Goal: Navigation & Orientation: Find specific page/section

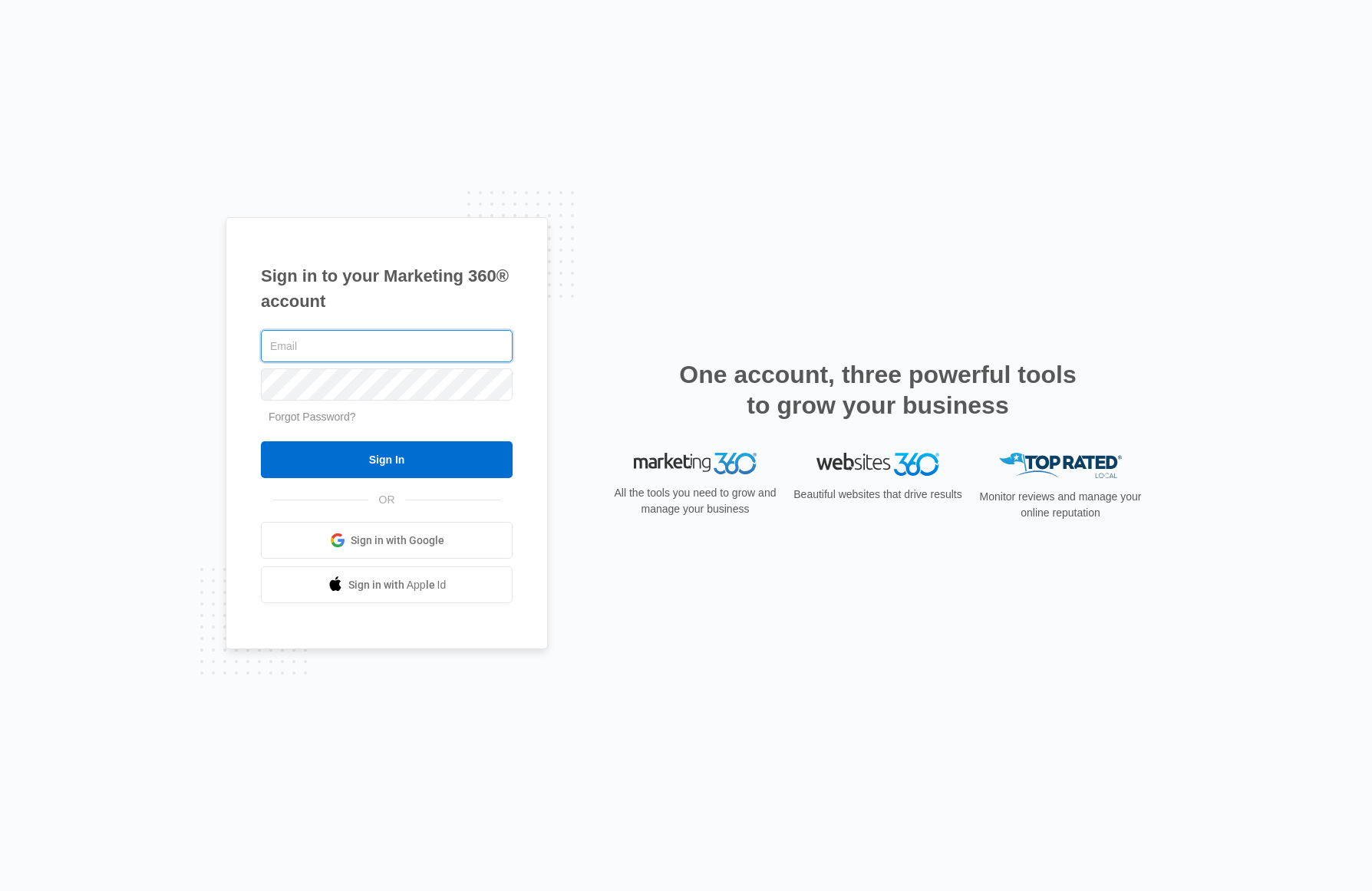
paste input "[PERSON_NAME][EMAIL_ADDRESS][DOMAIN_NAME]"
type input "[PERSON_NAME][EMAIL_ADDRESS][DOMAIN_NAME]"
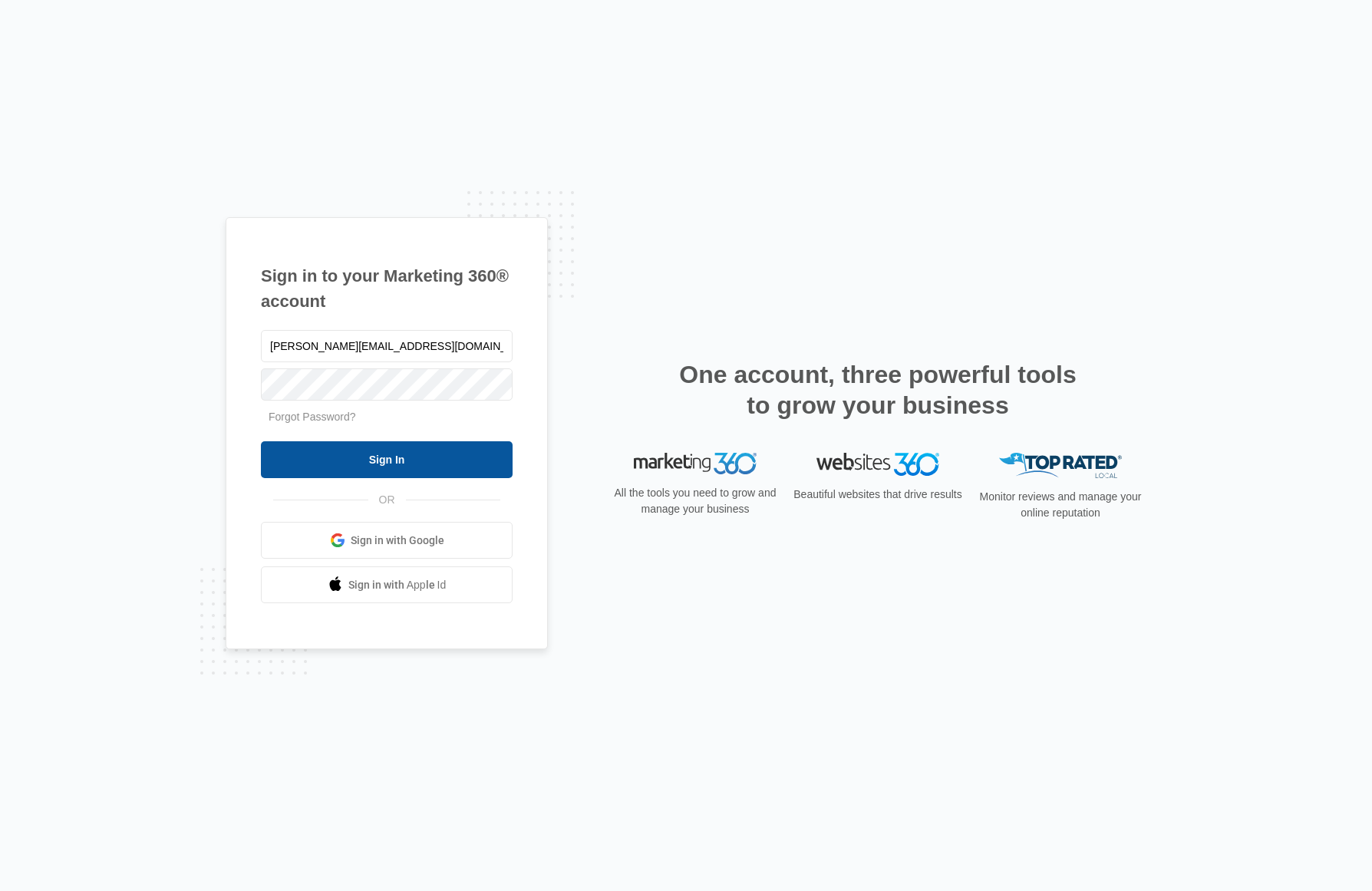
click at [443, 474] on input "Sign In" at bounding box center [387, 459] width 252 height 37
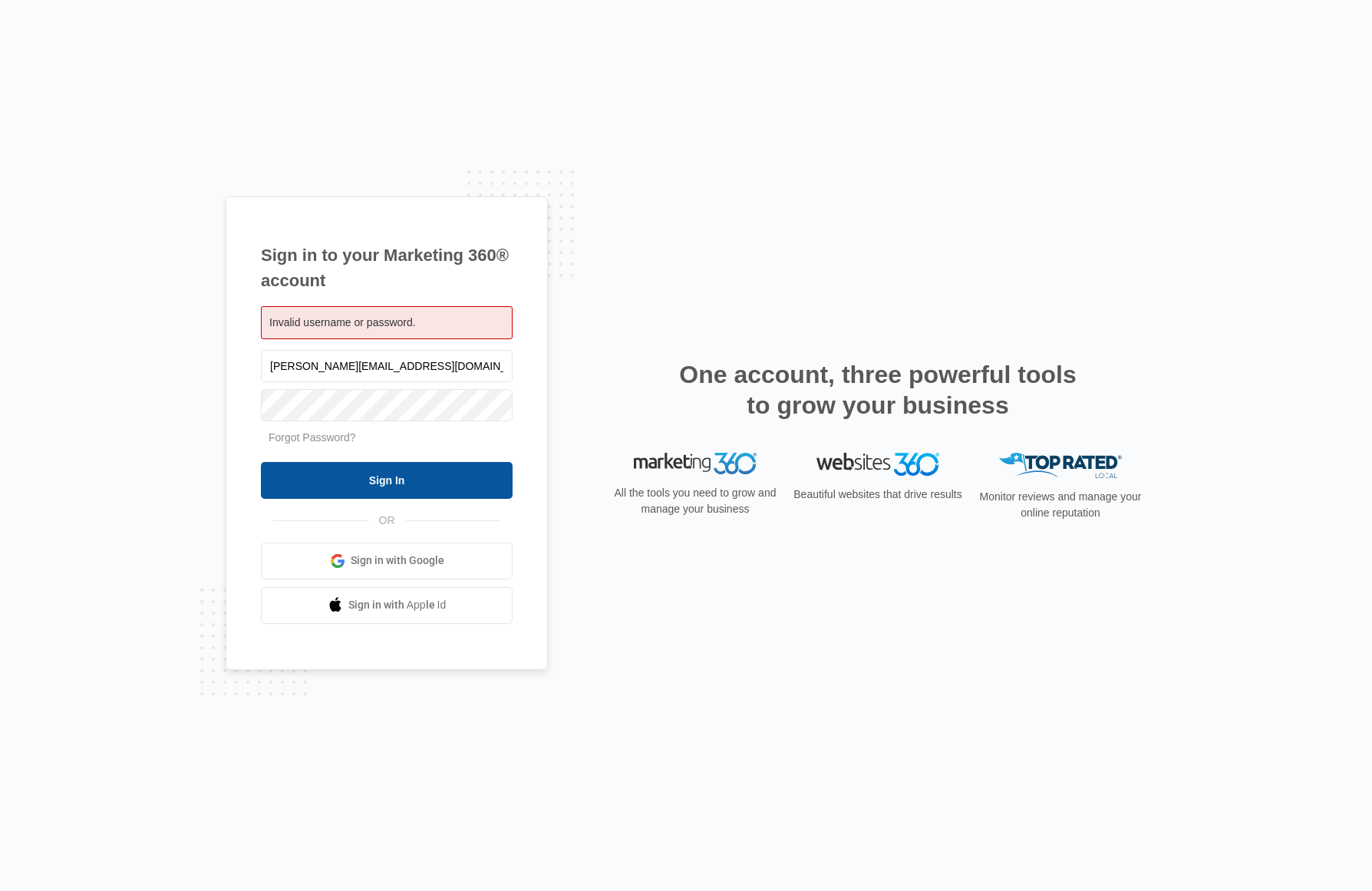
click at [404, 489] on input "Sign In" at bounding box center [387, 480] width 252 height 37
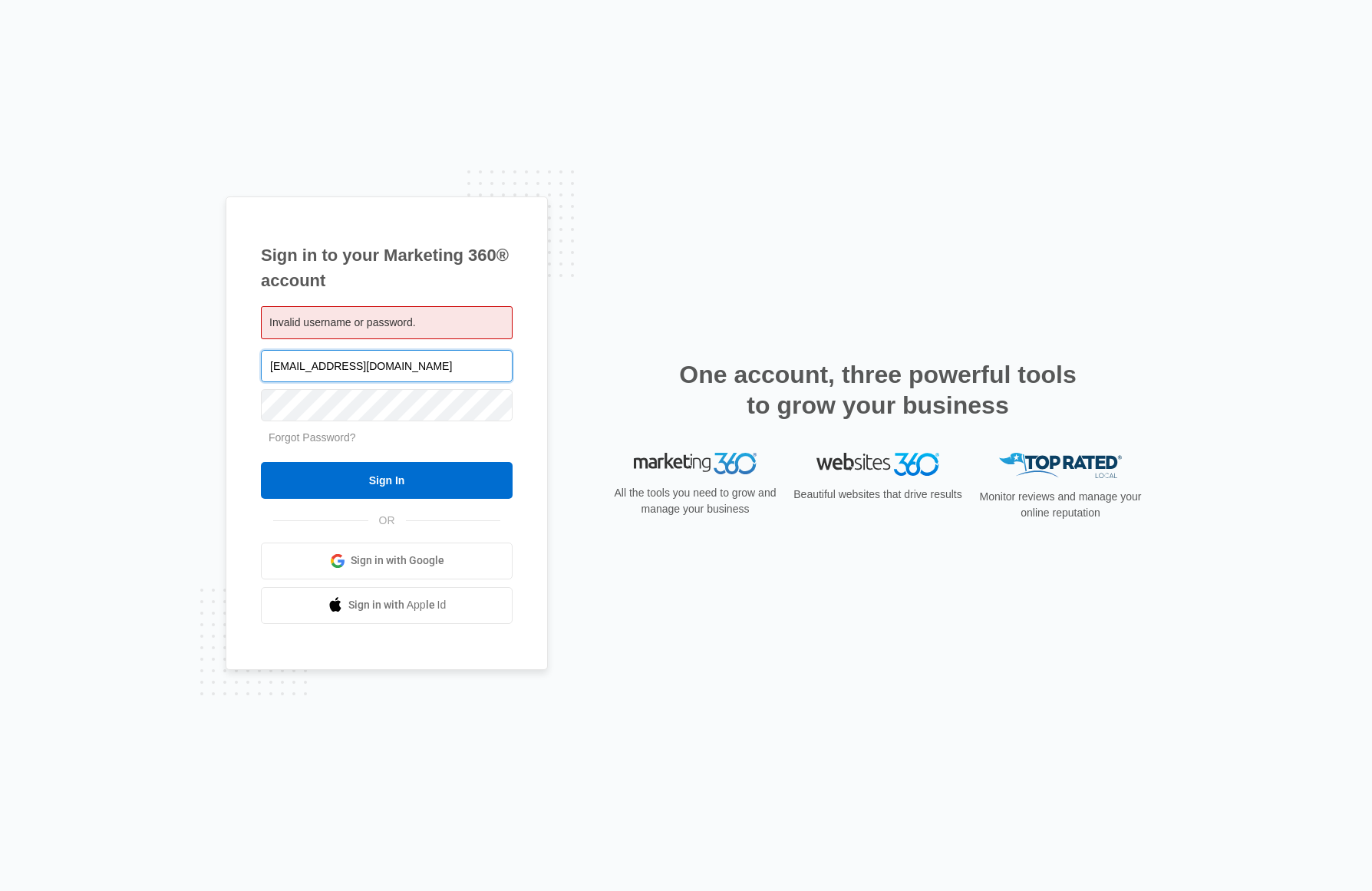
type input "[EMAIL_ADDRESS][DOMAIN_NAME]"
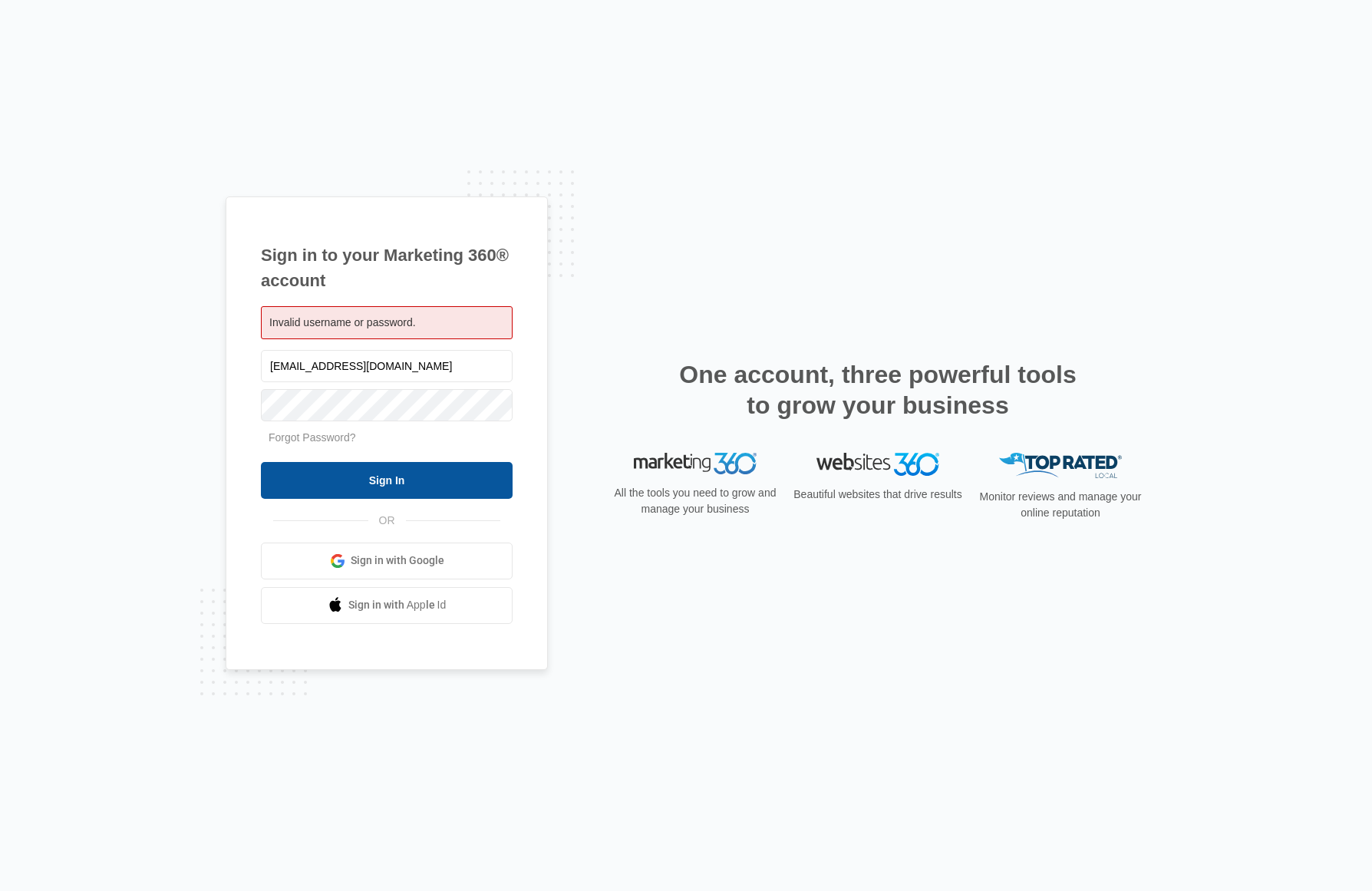
click at [381, 484] on input "Sign In" at bounding box center [387, 480] width 252 height 37
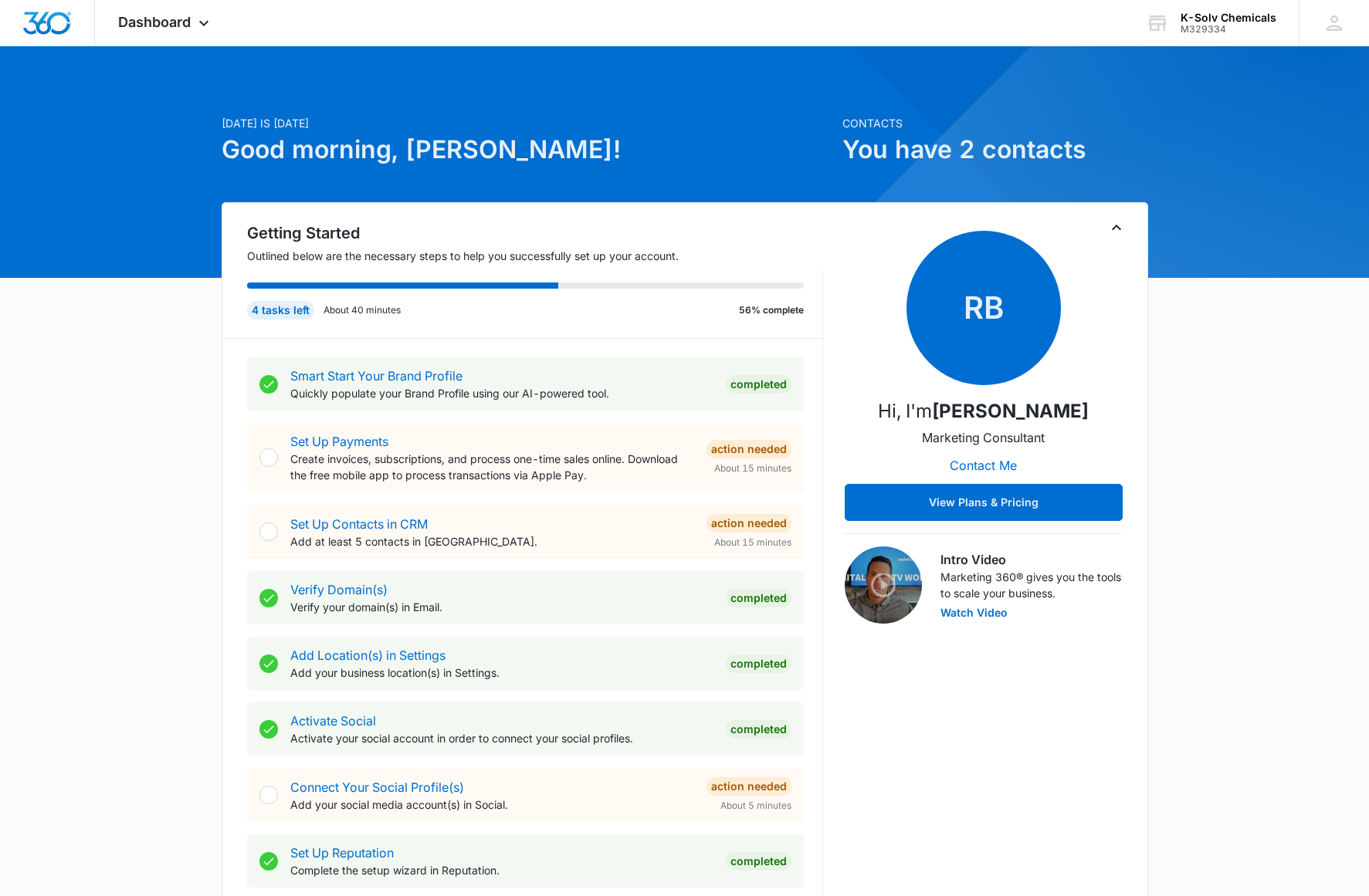
click at [1302, 416] on div "Today is Friday, September 5th Good morning, Lacie! Contacts You have 2 contact…" at bounding box center [684, 893] width 1369 height 1656
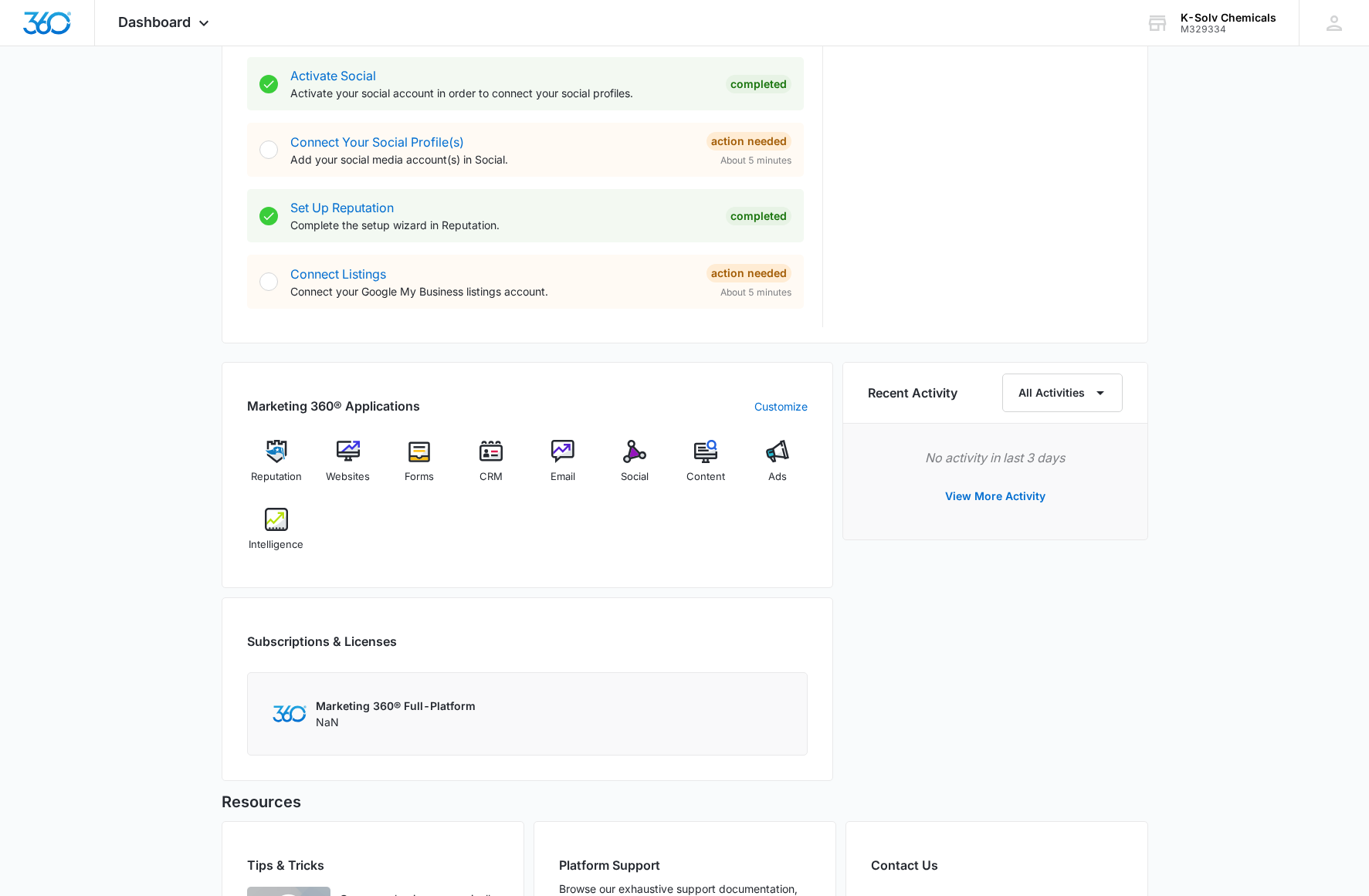
scroll to position [646, 0]
click at [363, 464] on div "Websites" at bounding box center [348, 467] width 60 height 55
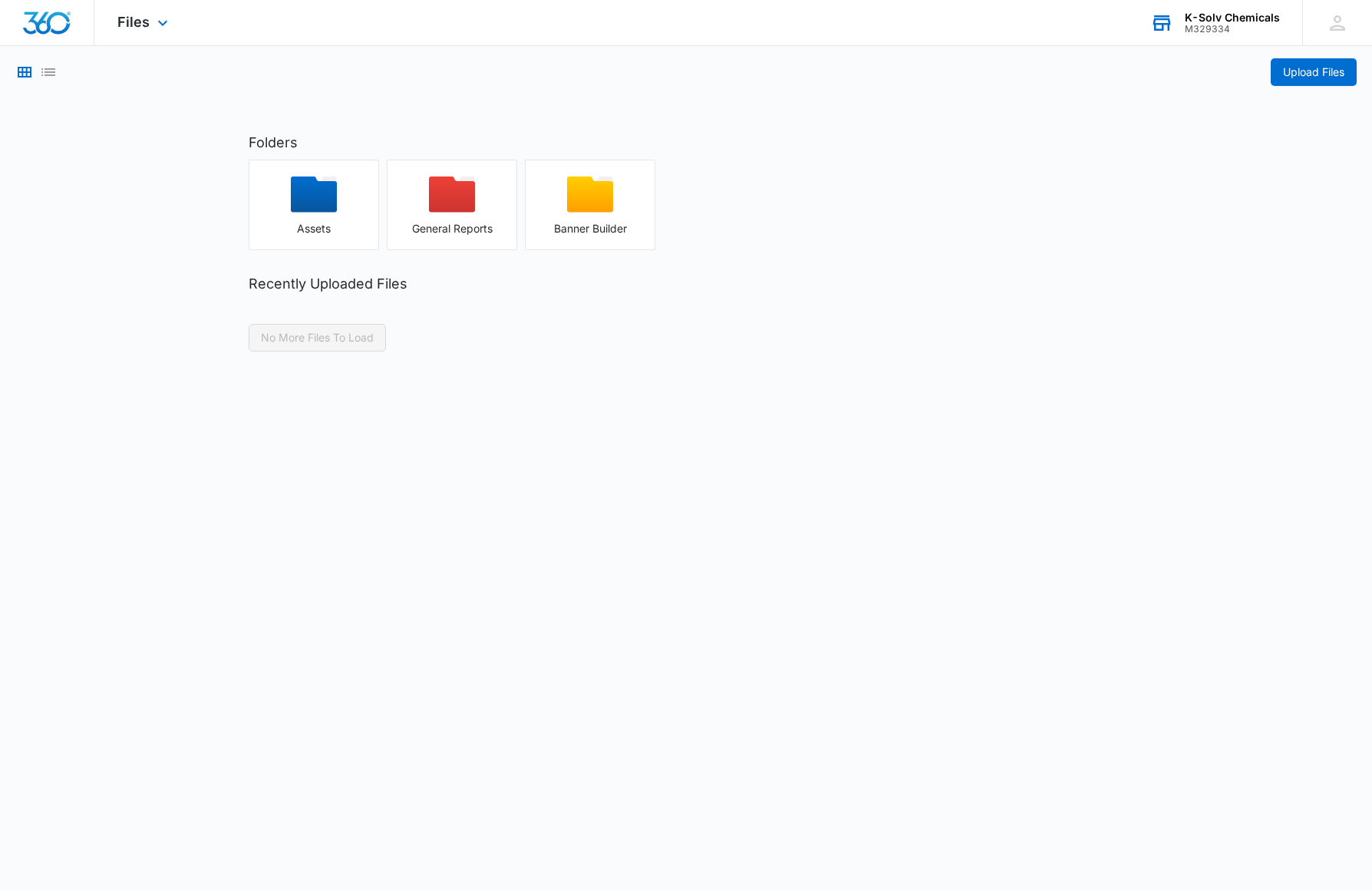
click at [1242, 17] on div "K-Solv Chemicals" at bounding box center [1232, 17] width 95 height 12
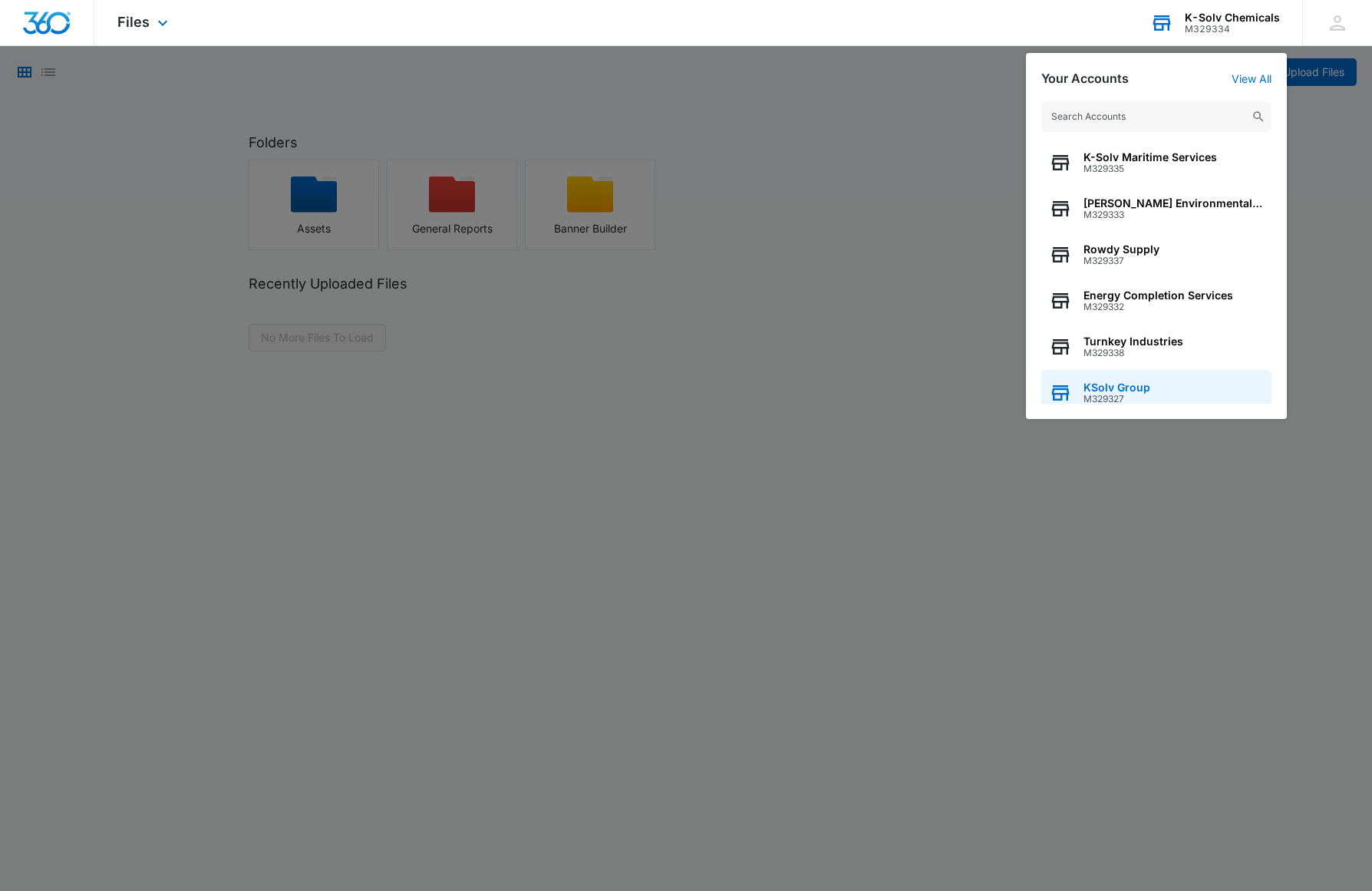
click at [1141, 390] on span "KSolv Group" at bounding box center [1118, 388] width 67 height 12
